Goal: Task Accomplishment & Management: Use online tool/utility

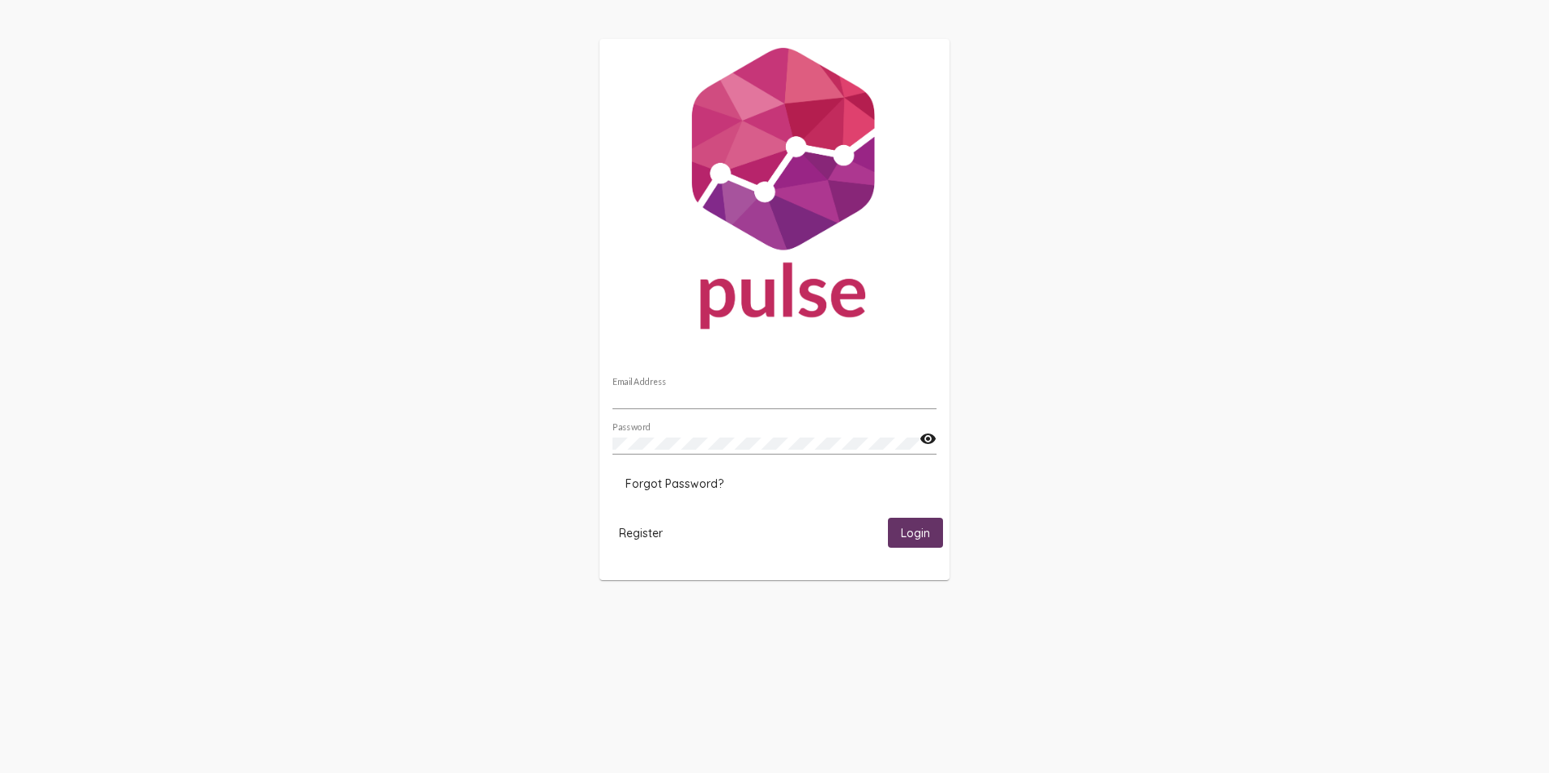
type input "[EMAIL_ADDRESS][DOMAIN_NAME]"
click at [918, 533] on span "Login" at bounding box center [915, 533] width 29 height 15
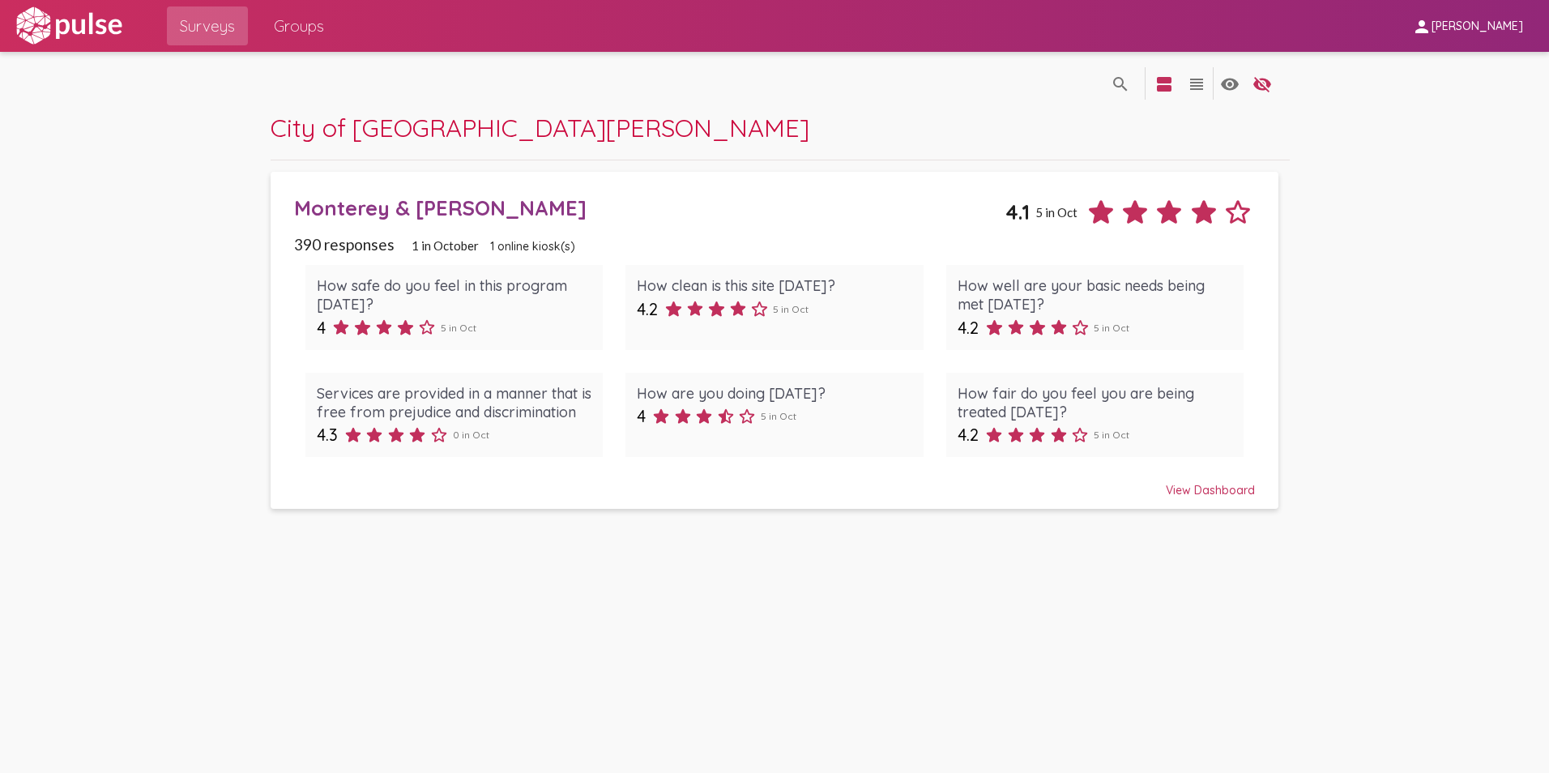
click at [376, 207] on div "Monterey & [PERSON_NAME]" at bounding box center [650, 207] width 712 height 25
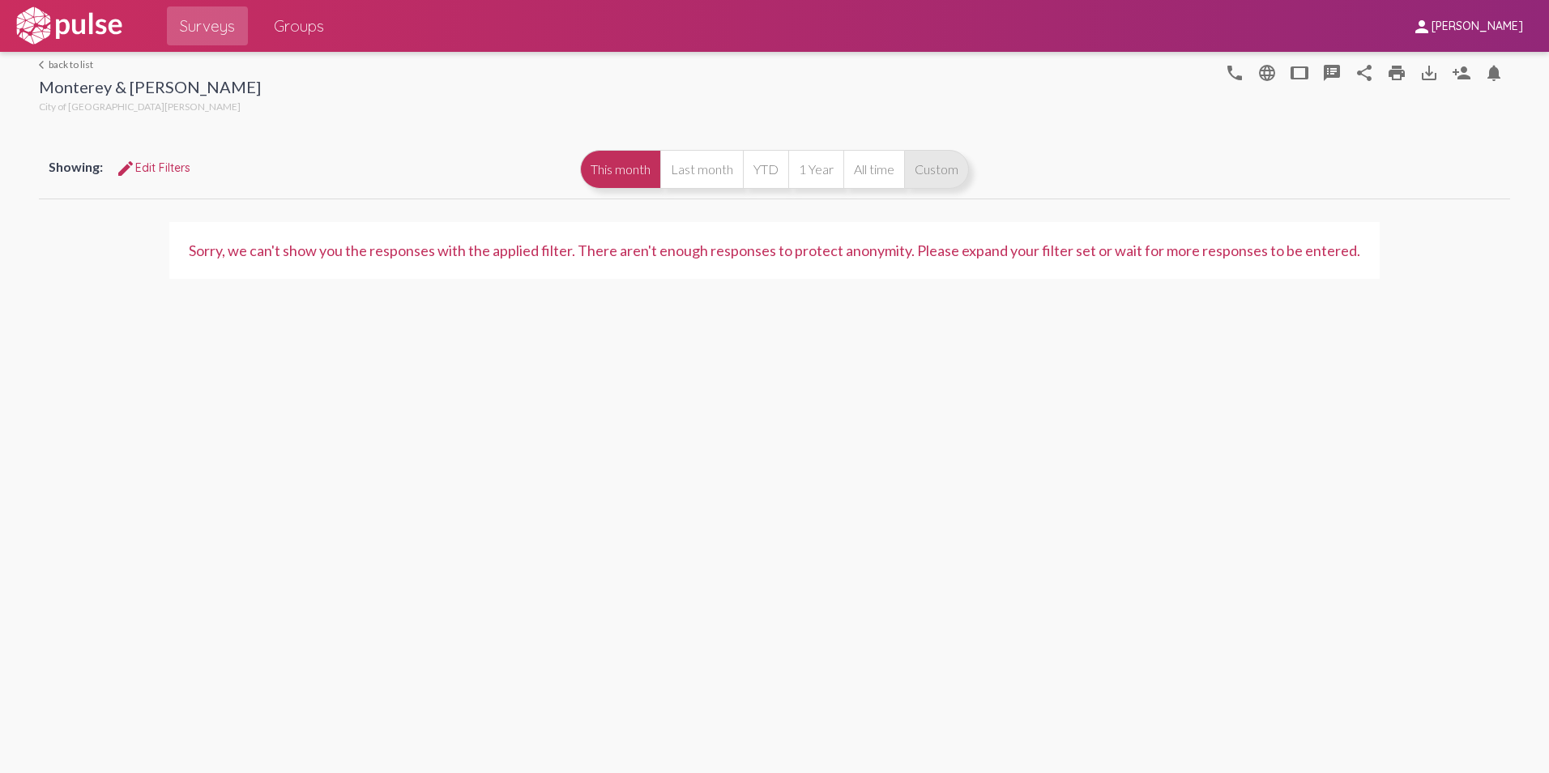
click at [955, 173] on button "Custom" at bounding box center [936, 169] width 65 height 39
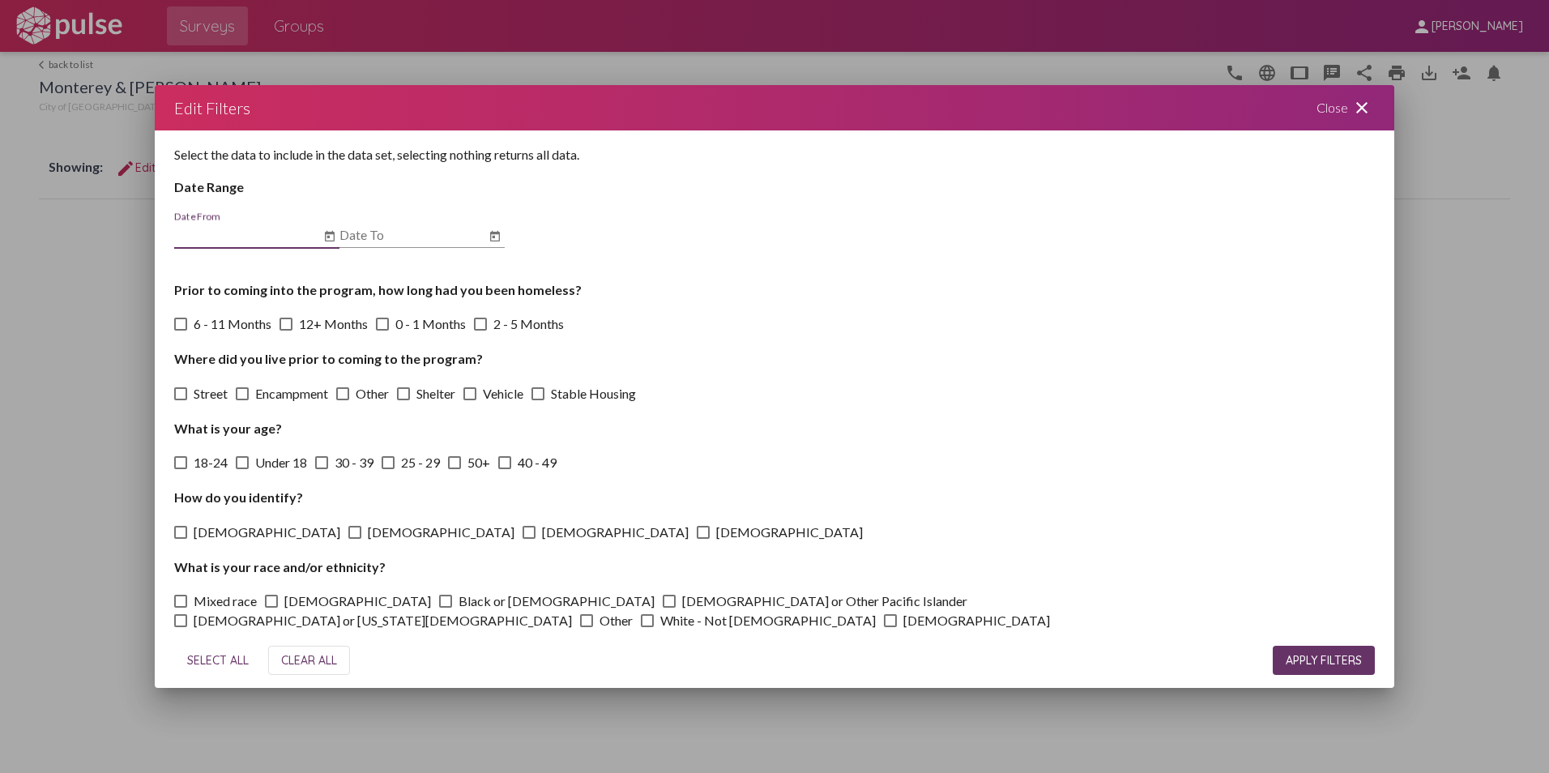
click at [266, 240] on input "Date From" at bounding box center [247, 235] width 146 height 15
click at [327, 237] on icon "Open calendar" at bounding box center [330, 236] width 10 height 11
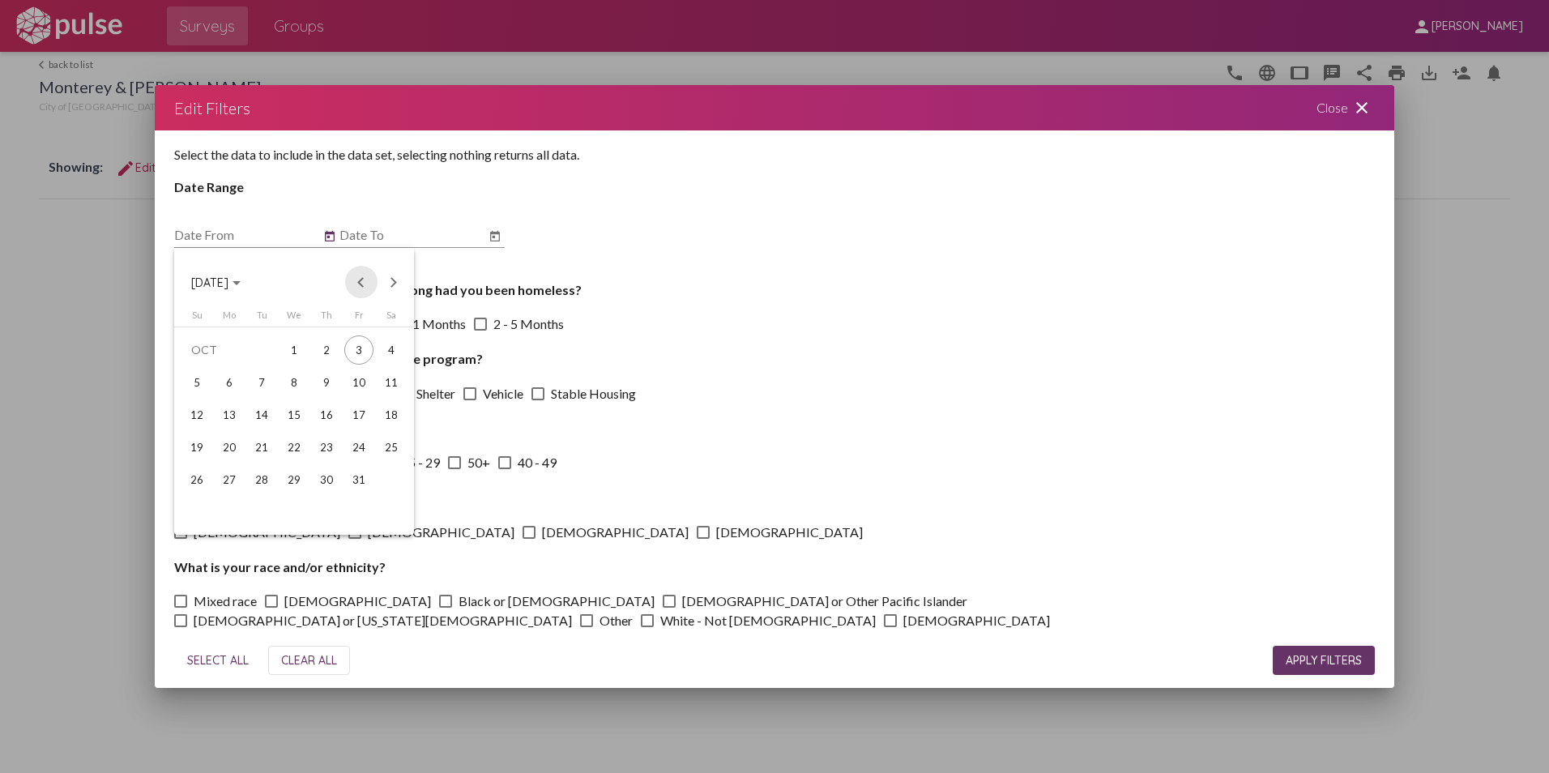
click at [360, 281] on button "Previous month" at bounding box center [361, 282] width 32 height 32
click at [360, 282] on button "Previous month" at bounding box center [361, 282] width 32 height 32
click at [256, 376] on div "1" at bounding box center [261, 382] width 29 height 29
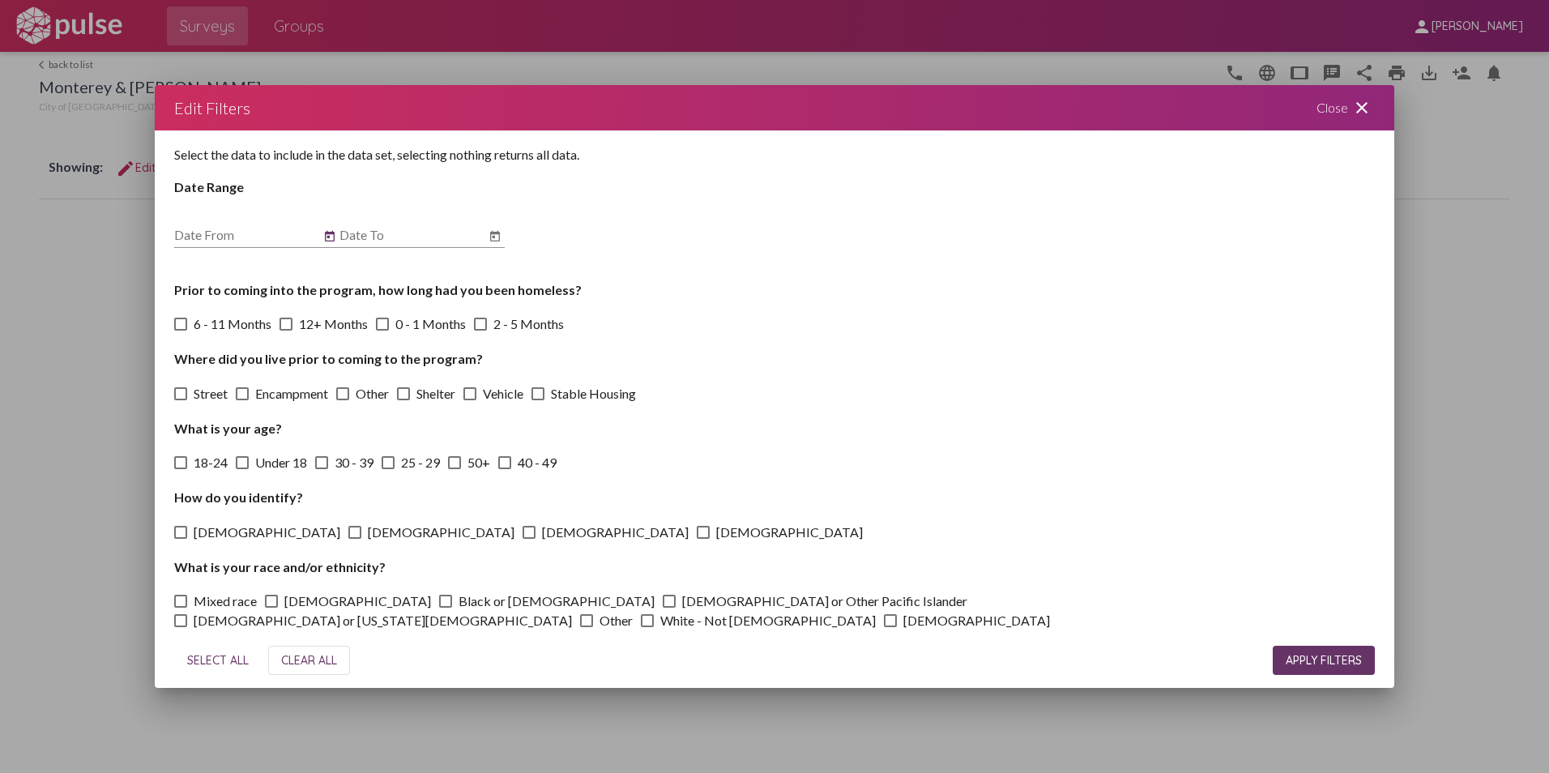
type input "[DATE]"
click at [495, 234] on icon "Open calendar" at bounding box center [495, 236] width 10 height 11
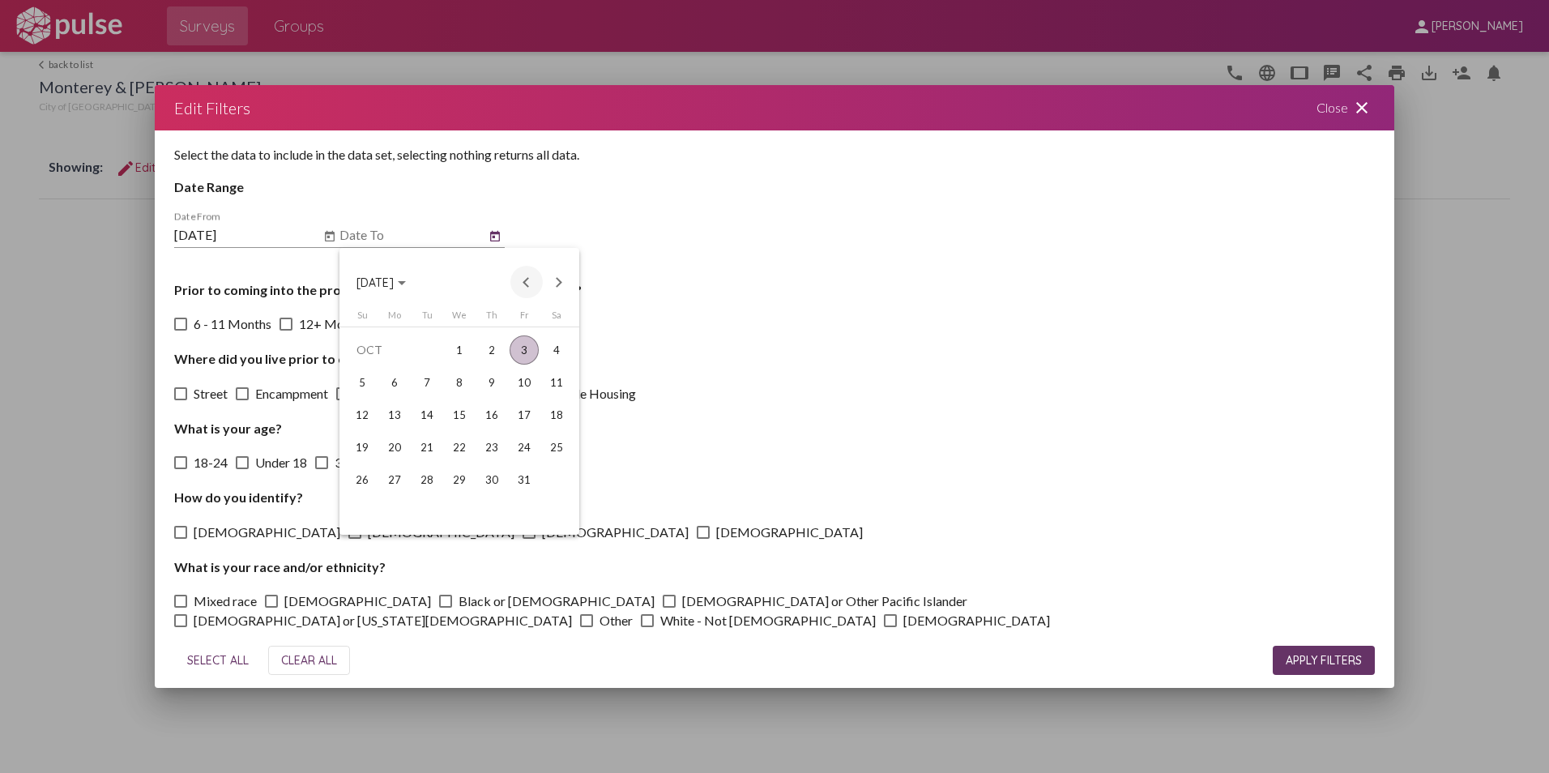
click at [527, 278] on button "Previous month" at bounding box center [527, 282] width 32 height 32
click at [427, 517] on div "30" at bounding box center [426, 512] width 29 height 29
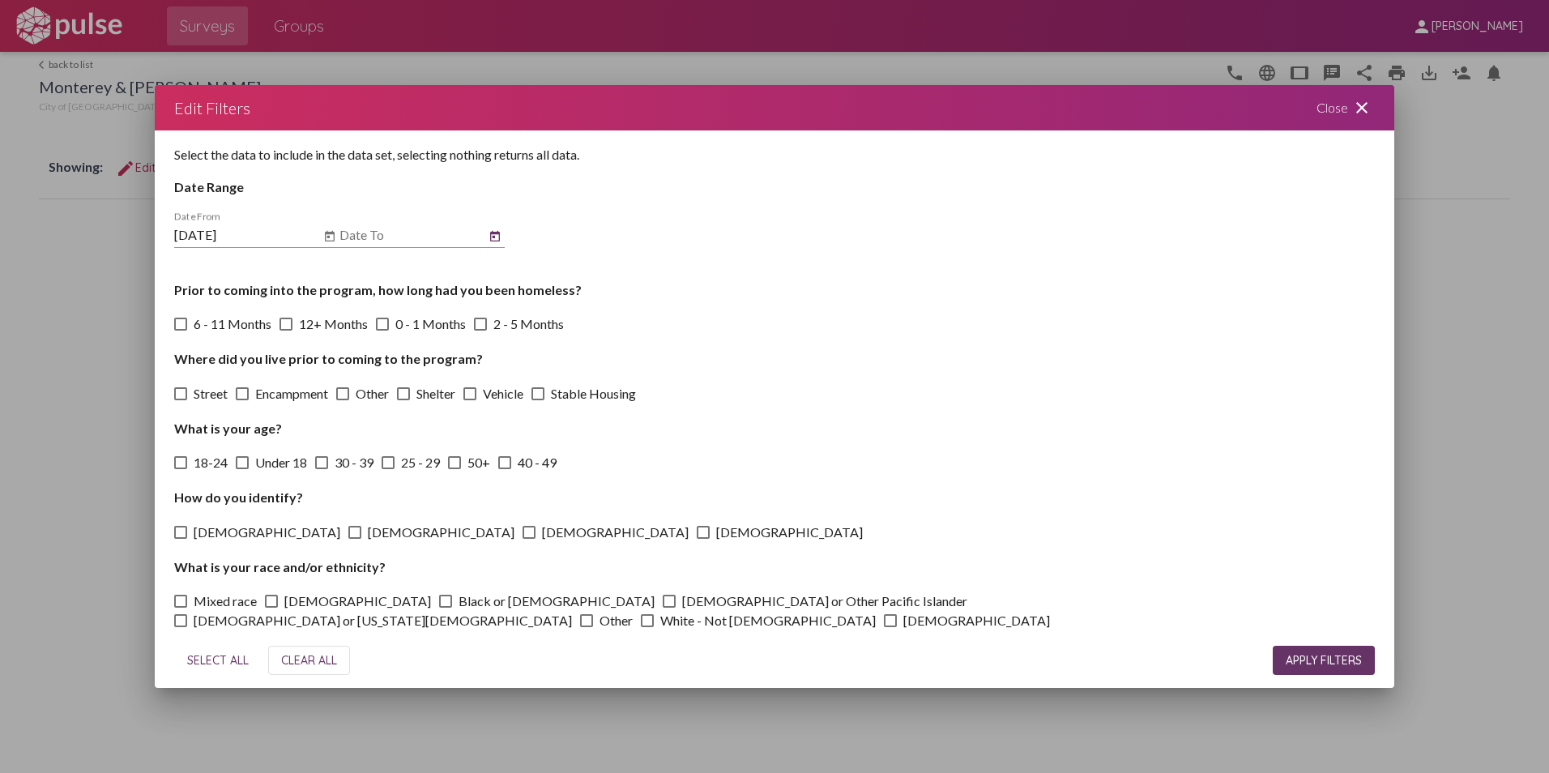
type input "[DATE]"
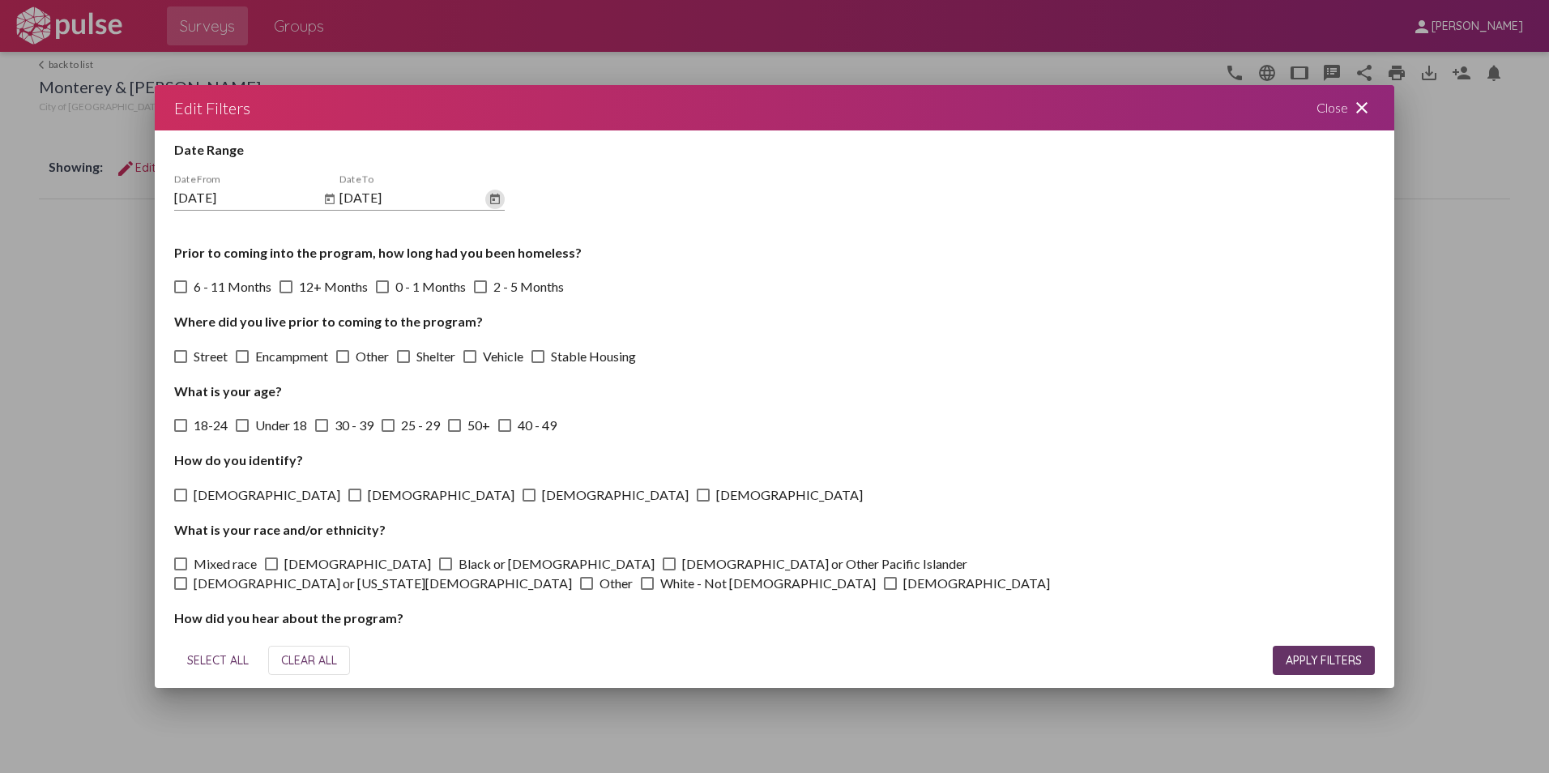
scroll to position [54, 0]
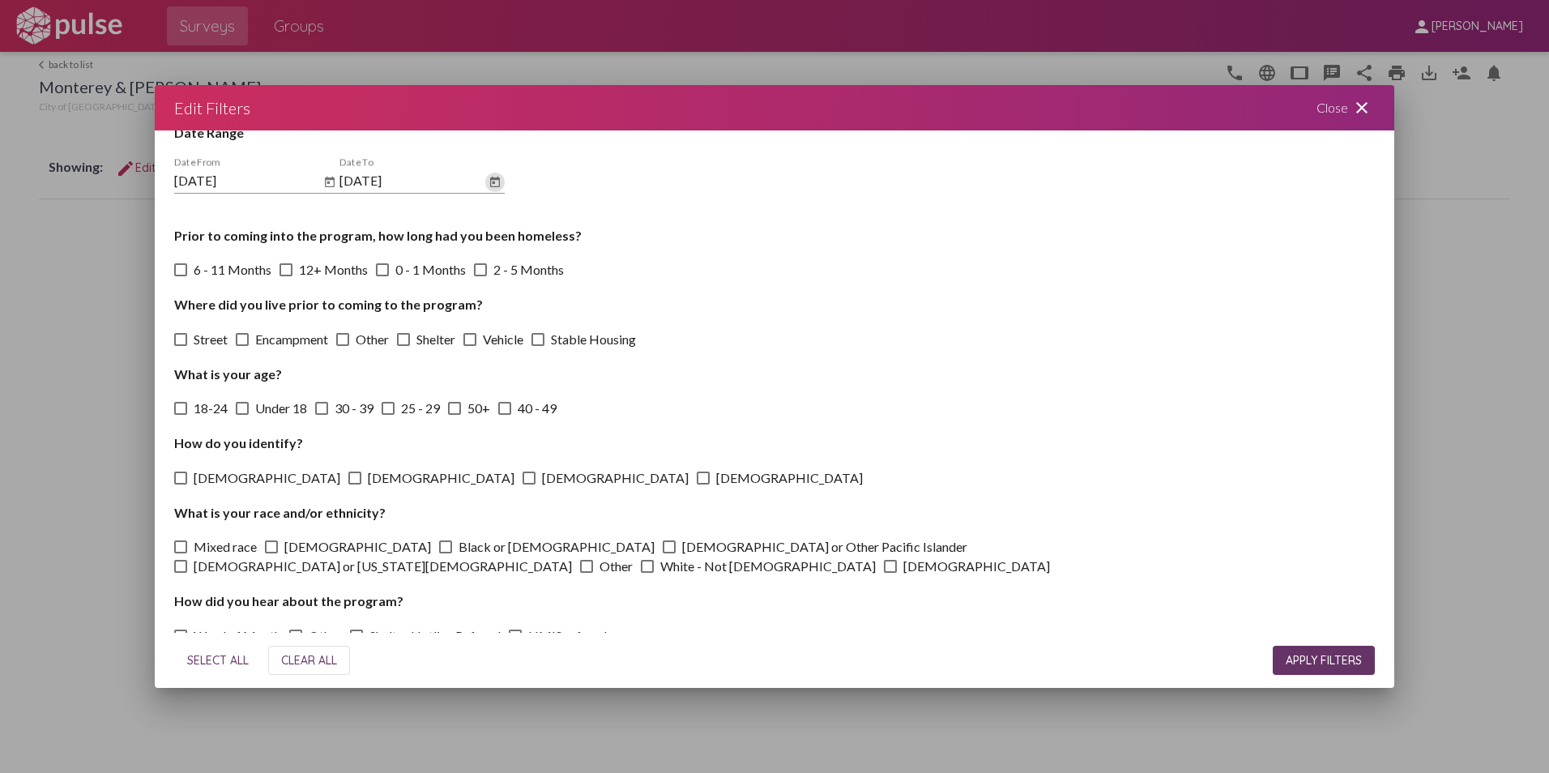
click at [1318, 658] on span "APPLY FILTERS" at bounding box center [1324, 660] width 76 height 15
